Goal: Task Accomplishment & Management: Complete application form

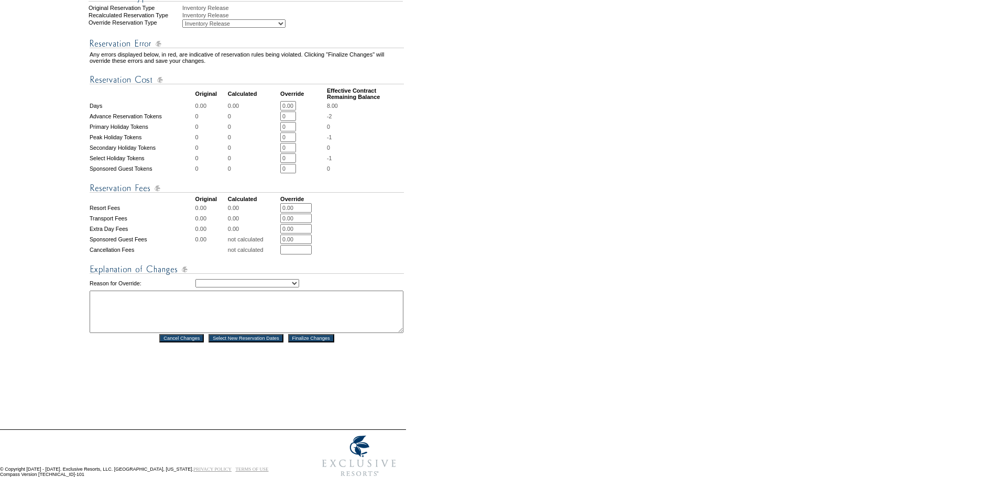
scroll to position [367, 0]
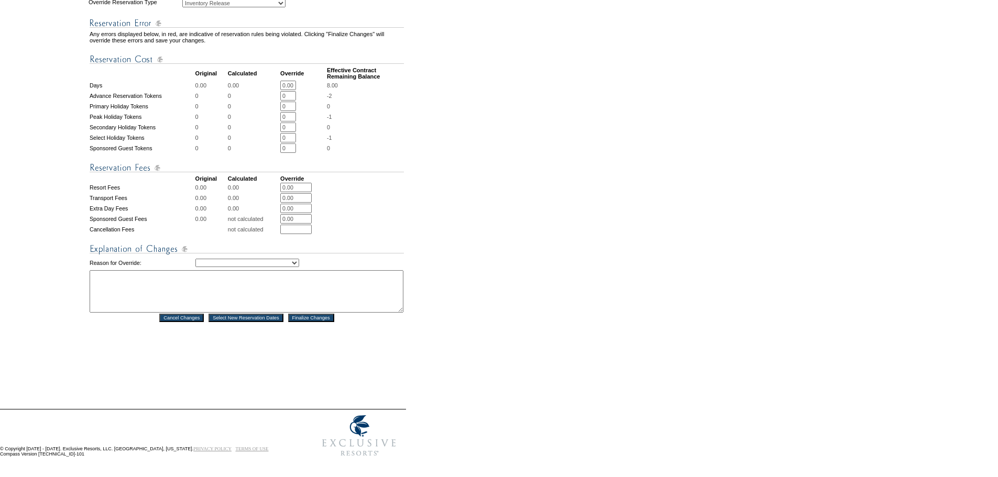
click at [129, 272] on textarea at bounding box center [247, 291] width 314 height 42
paste textarea "Adjusting for black out modification - DH"
type textarea "Adjusting for black out modification - DH"
click at [271, 259] on select "Creating Continuous Stay Days Rebooked After Cancellation Editing Occupant Expe…" at bounding box center [247, 263] width 104 height 8
select select "1036"
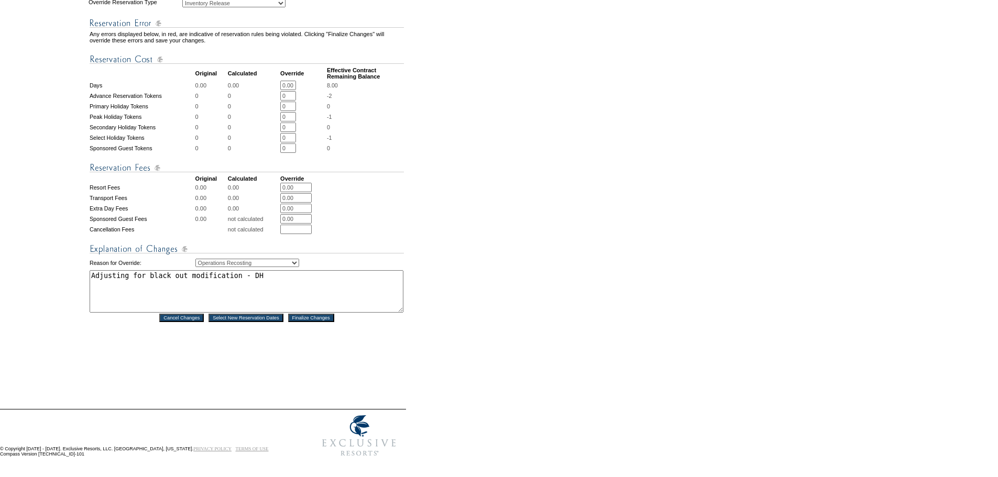
click at [195, 259] on select "Creating Continuous Stay Days Rebooked After Cancellation Editing Occupant Expe…" at bounding box center [247, 263] width 104 height 8
click at [335, 340] on div "Reservation #: 1815458 Principal Member: Maintenance, ER - Location St. Andrews…" at bounding box center [247, 63] width 316 height 651
click at [325, 314] on input "Finalize Changes" at bounding box center [311, 318] width 46 height 8
click at [478, 194] on form "Follow Us ::" at bounding box center [497, 51] width 994 height 821
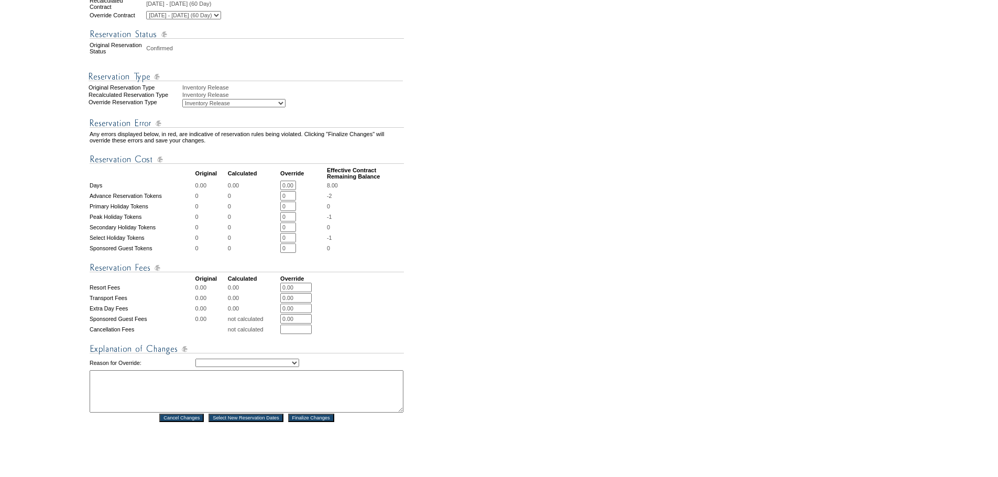
scroll to position [367, 0]
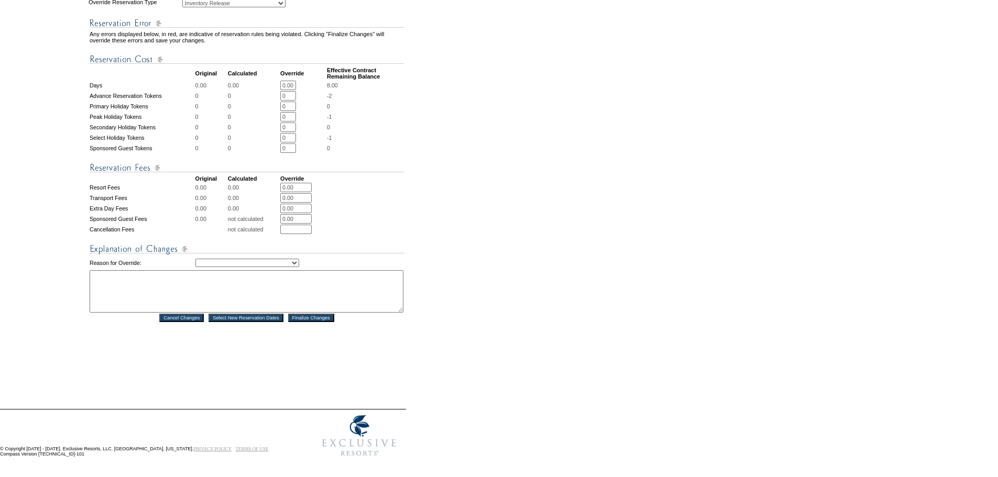
click at [149, 263] on table "Any errors displayed below, in red, are indicative of reservation rules being v…" at bounding box center [247, 165] width 316 height 315
click at [234, 271] on textarea at bounding box center [247, 291] width 314 height 42
paste textarea "Adjusting for black out modification - DH"
type textarea "Adjusting for black out modification - DH"
click at [241, 259] on select "Creating Continuous Stay Days Rebooked After Cancellation Editing Occupant Expe…" at bounding box center [247, 263] width 104 height 8
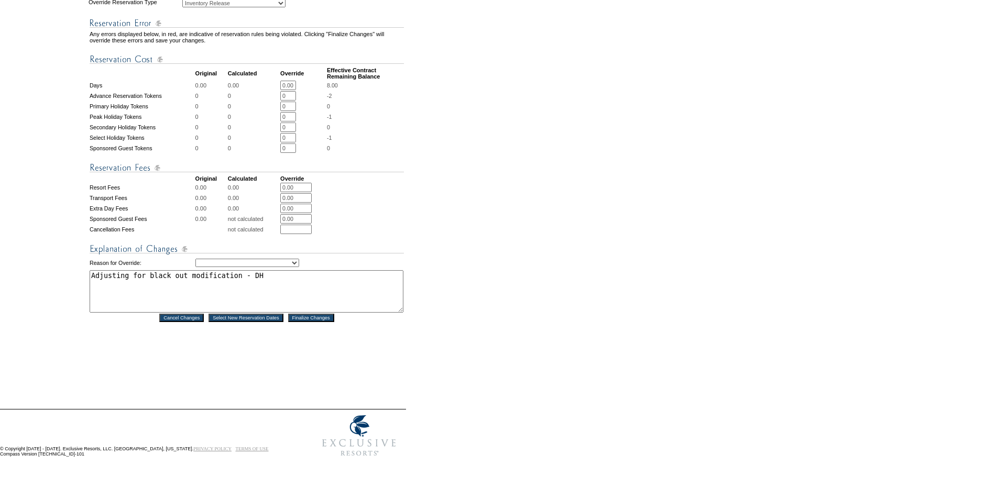
select select "1036"
click at [195, 259] on select "Creating Continuous Stay Days Rebooked After Cancellation Editing Occupant Expe…" at bounding box center [247, 263] width 104 height 8
click at [331, 352] on div "Reservation #: 1815472 Principal Member: Maintenance, ER - Location St. Andrews…" at bounding box center [247, 63] width 316 height 651
click at [331, 314] on input "Finalize Changes" at bounding box center [311, 318] width 46 height 8
click at [409, 223] on form "Follow Us ::" at bounding box center [497, 51] width 994 height 821
